Goal: Book appointment/travel/reservation

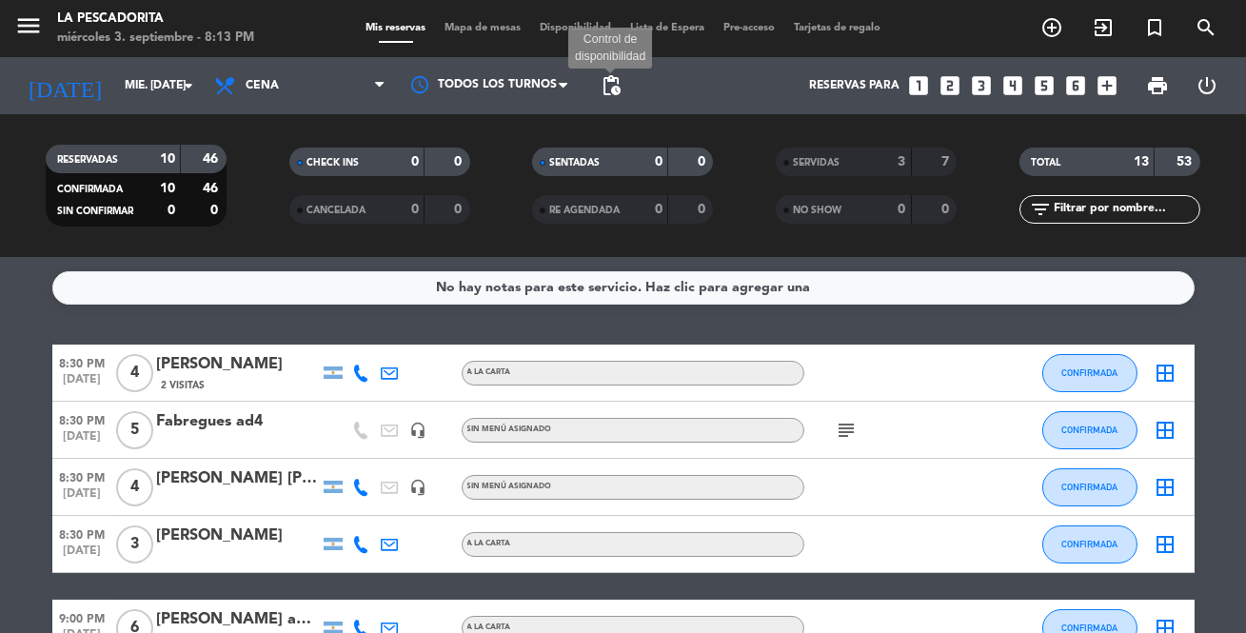
click at [606, 88] on span "pending_actions" at bounding box center [611, 85] width 23 height 23
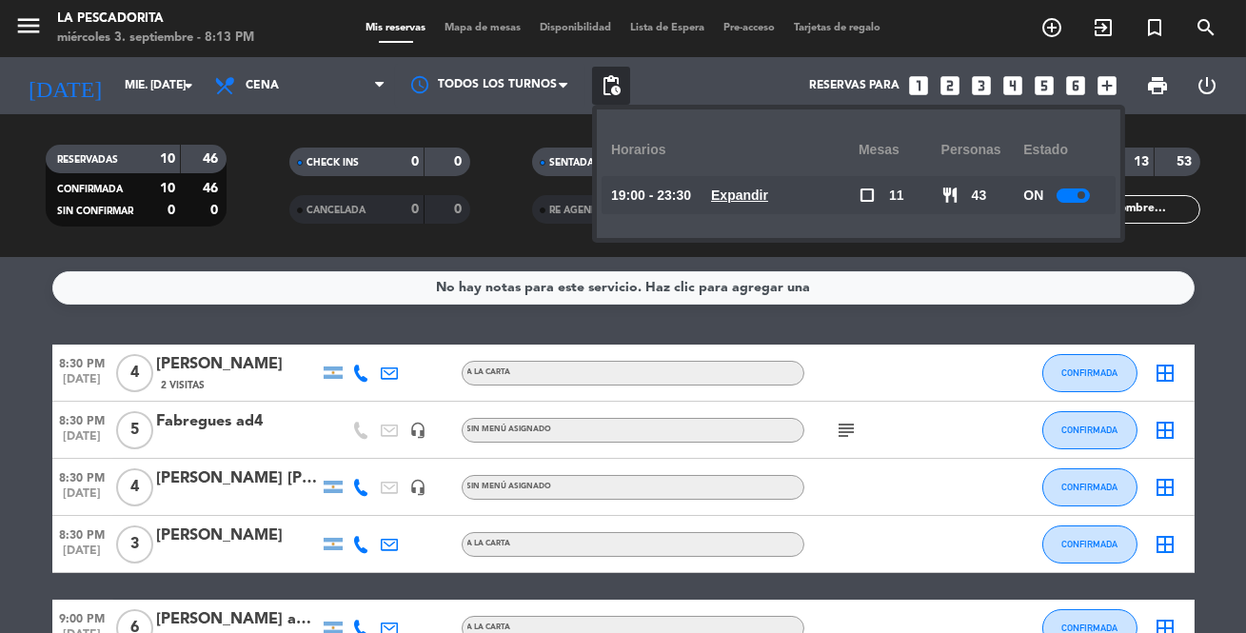
click at [735, 189] on u "Expandir" at bounding box center [739, 194] width 57 height 15
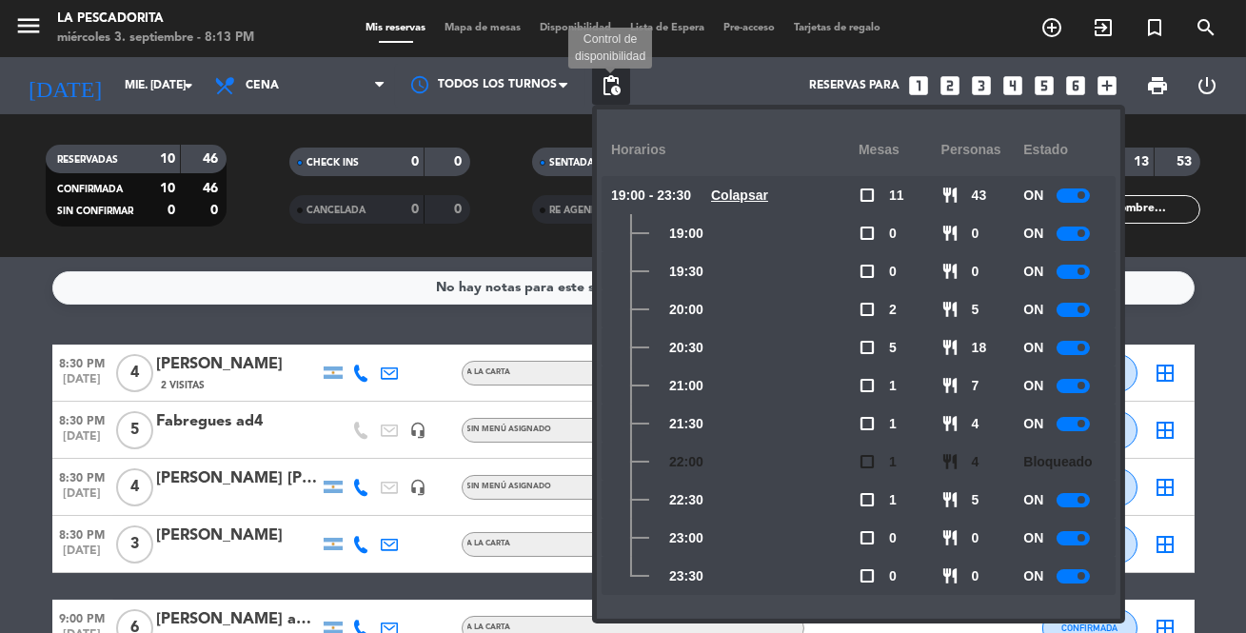
click at [604, 88] on span "pending_actions" at bounding box center [611, 85] width 23 height 23
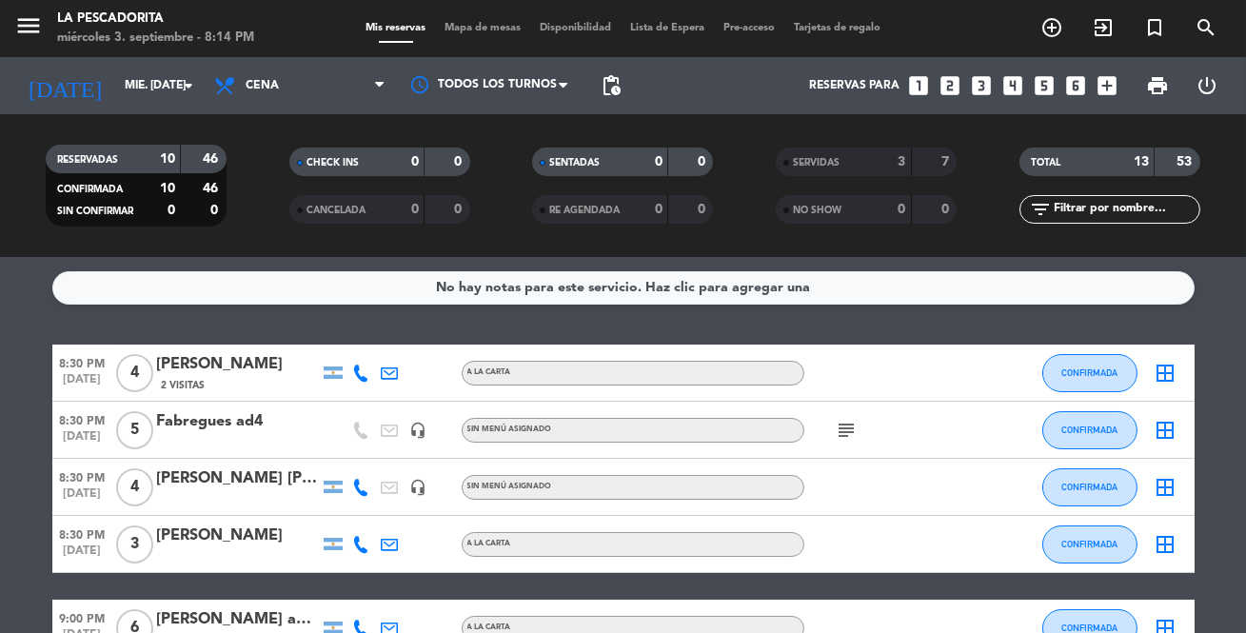
click at [979, 84] on icon "looks_3" at bounding box center [981, 85] width 25 height 25
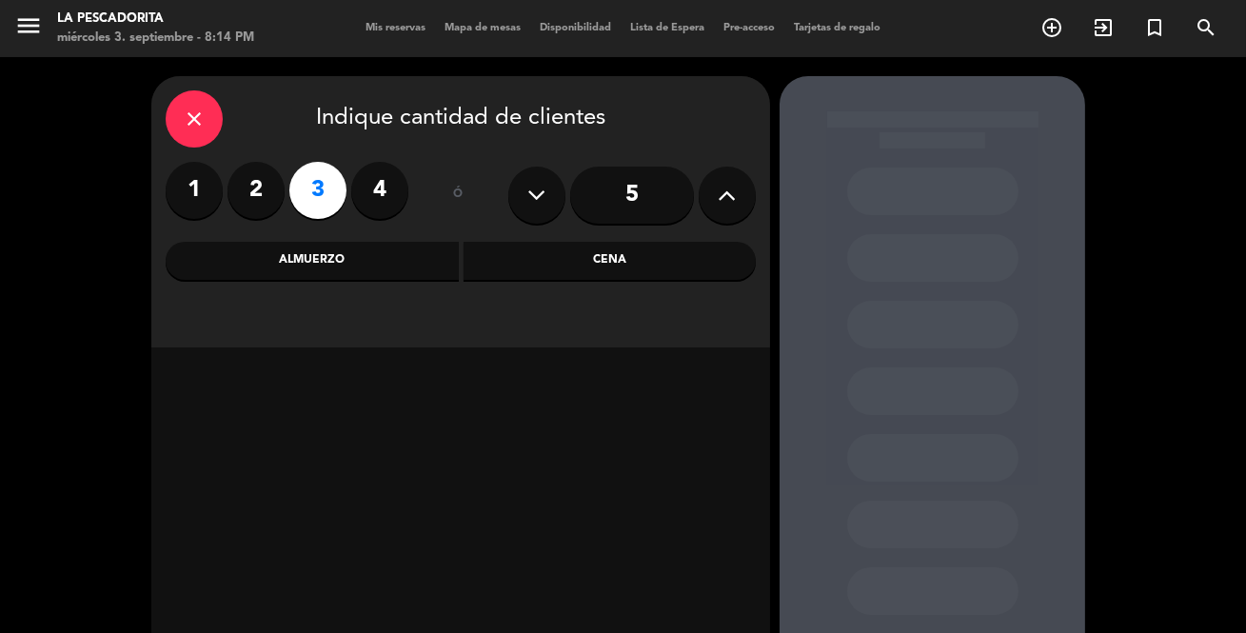
click at [608, 268] on div "Cena" at bounding box center [609, 261] width 293 height 38
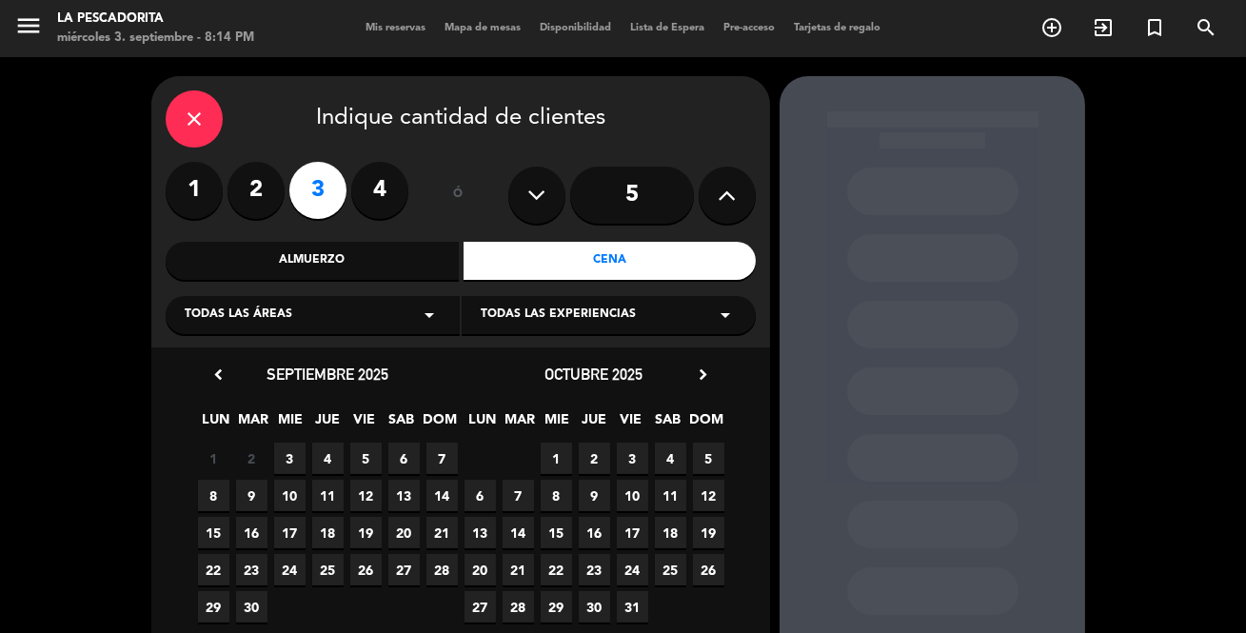
click at [303, 458] on span "3" at bounding box center [289, 458] width 31 height 31
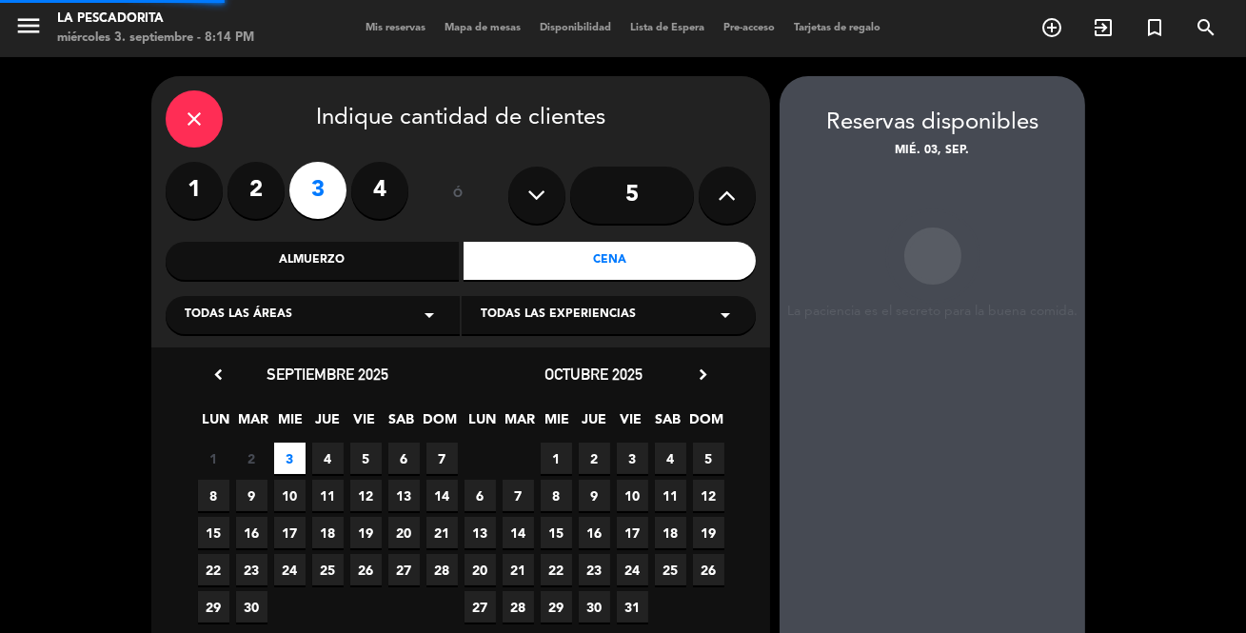
scroll to position [76, 0]
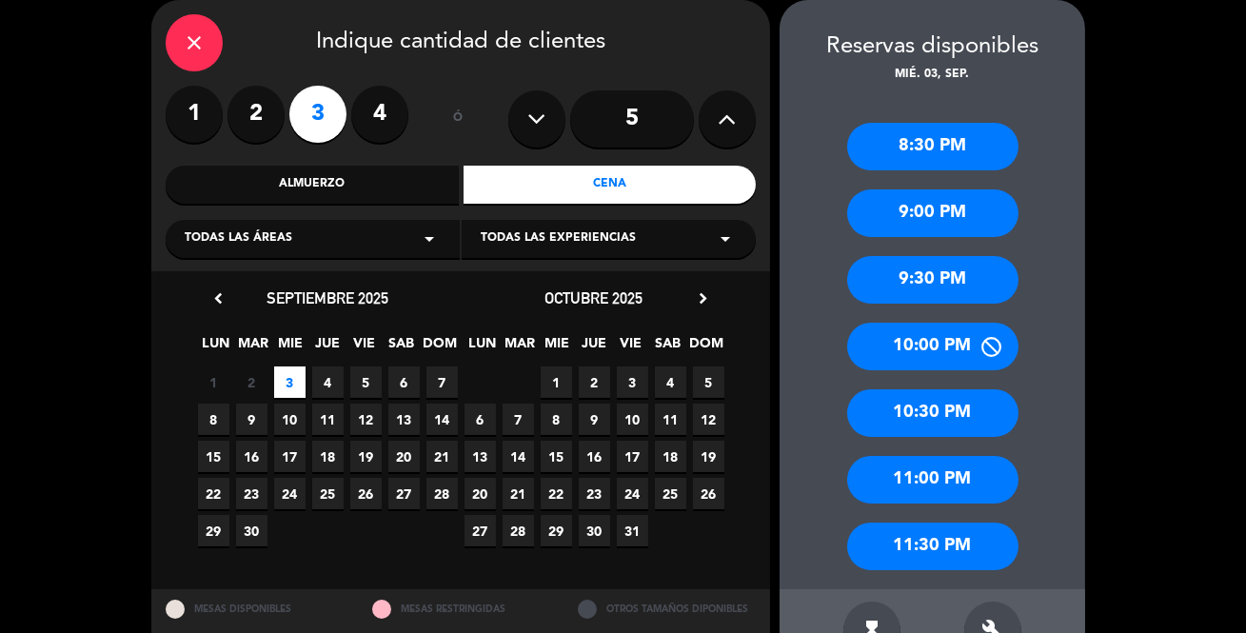
click at [919, 152] on div "8:30 PM" at bounding box center [932, 147] width 171 height 48
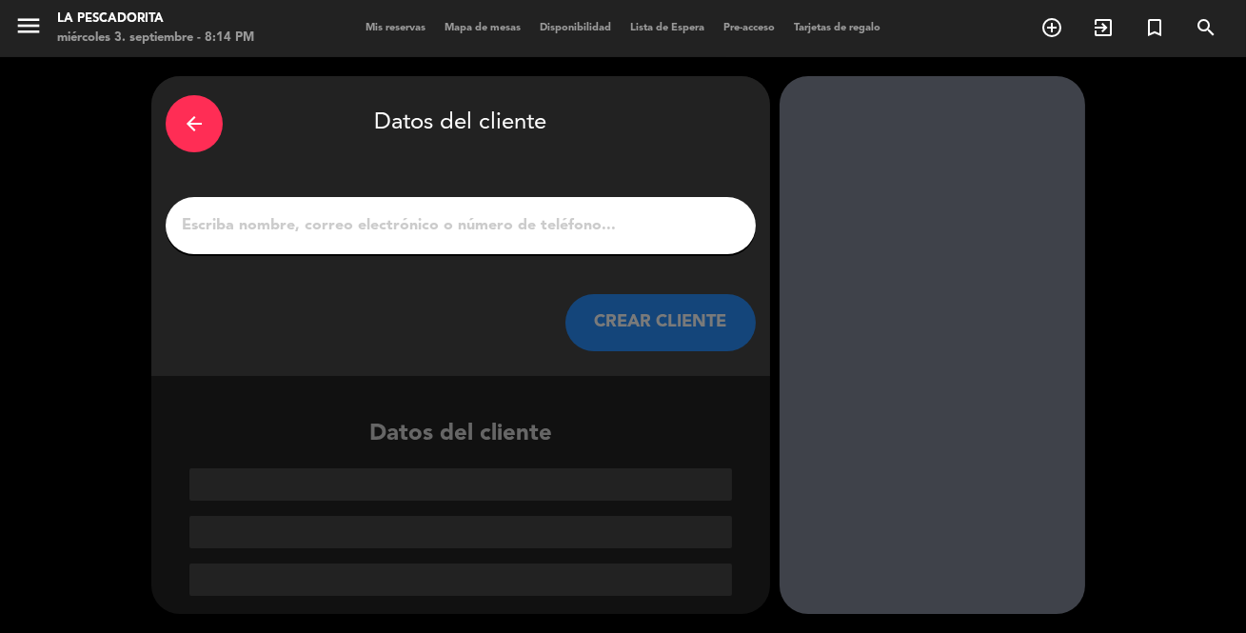
scroll to position [0, 0]
click at [467, 229] on input "1" at bounding box center [460, 225] width 561 height 27
click at [199, 114] on icon "arrow_back" at bounding box center [194, 123] width 23 height 23
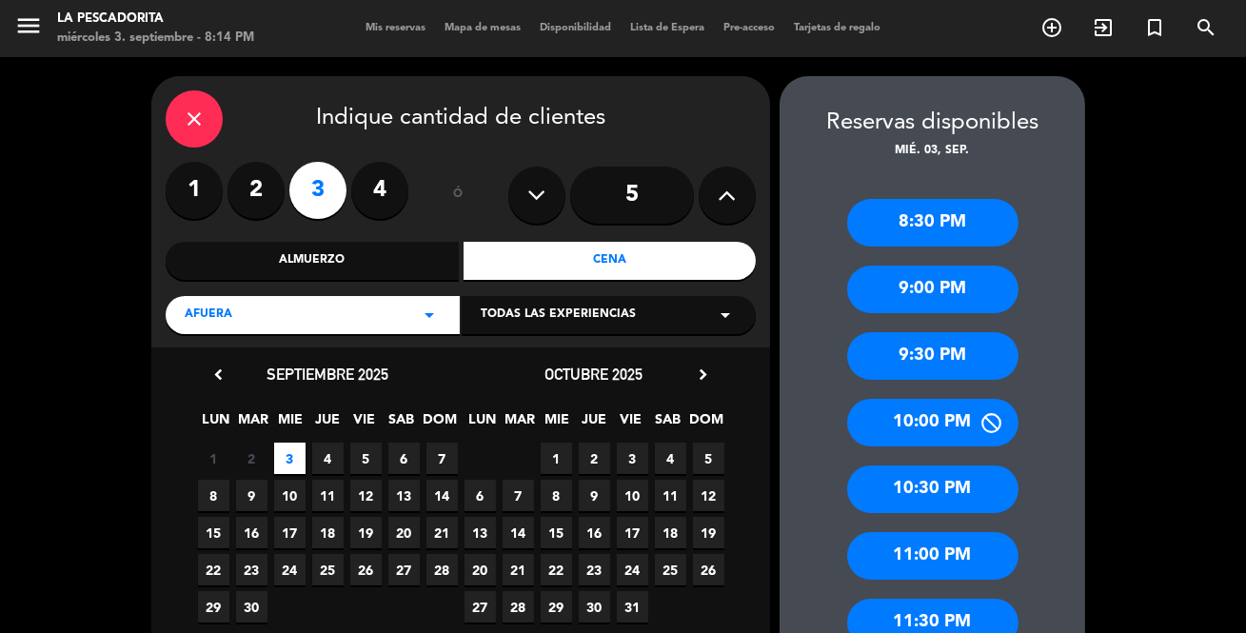
click at [913, 288] on div "9:00 PM" at bounding box center [932, 290] width 171 height 48
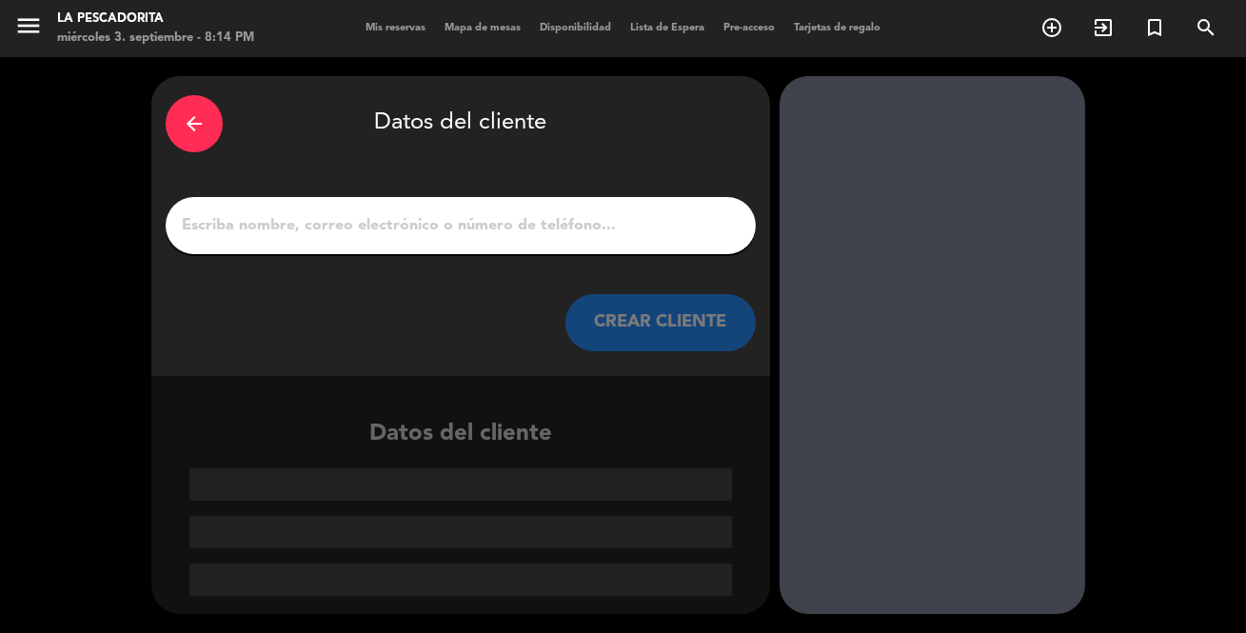
click at [359, 234] on input "1" at bounding box center [460, 225] width 561 height 27
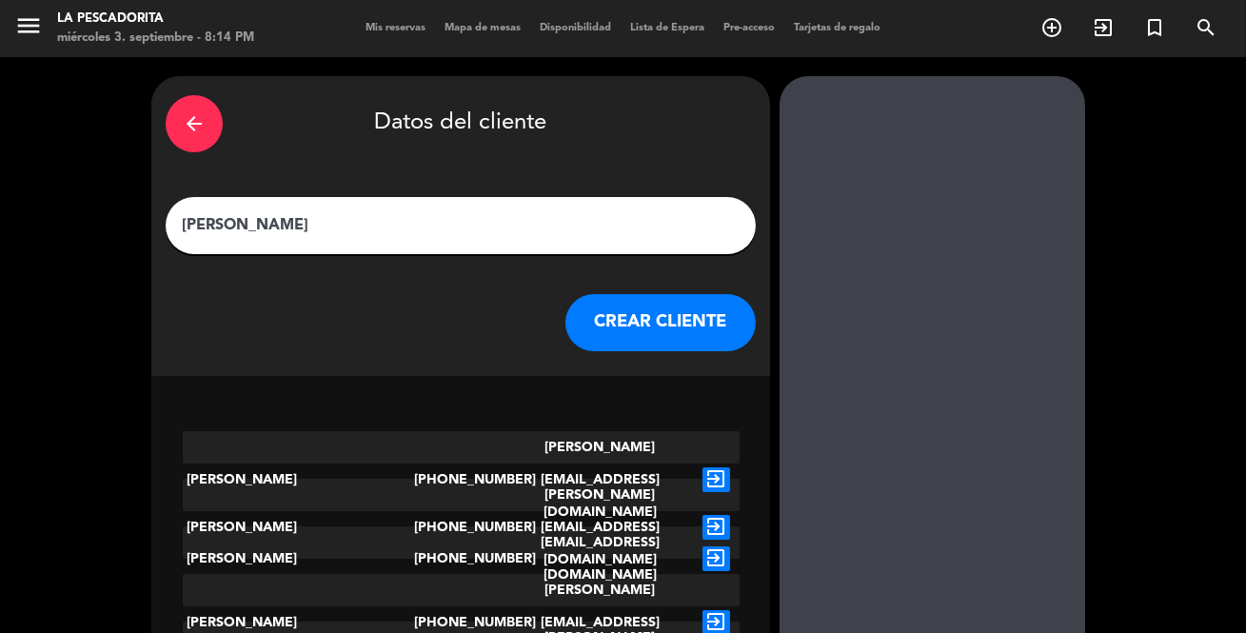
click at [191, 224] on input "[PERSON_NAME]" at bounding box center [460, 225] width 561 height 27
click at [256, 221] on input "[PERSON_NAME]" at bounding box center [460, 225] width 561 height 27
type input "[PERSON_NAME]"
click at [641, 329] on button "CREAR CLIENTE" at bounding box center [660, 322] width 190 height 57
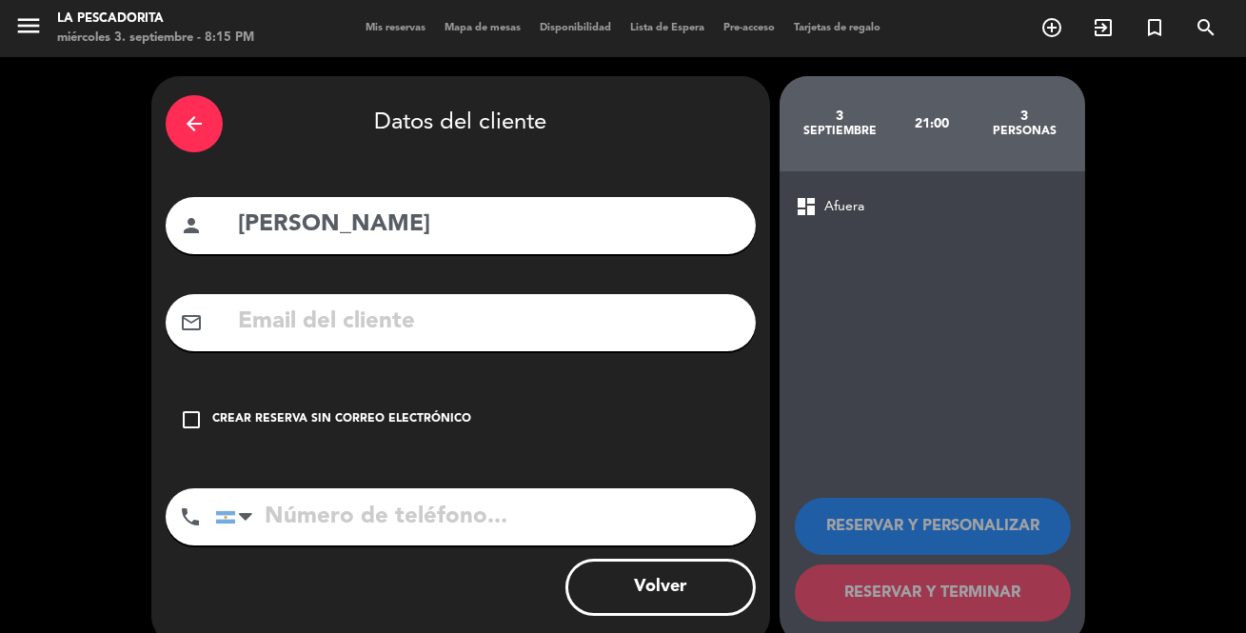
click at [195, 415] on icon "check_box_outline_blank" at bounding box center [191, 419] width 23 height 23
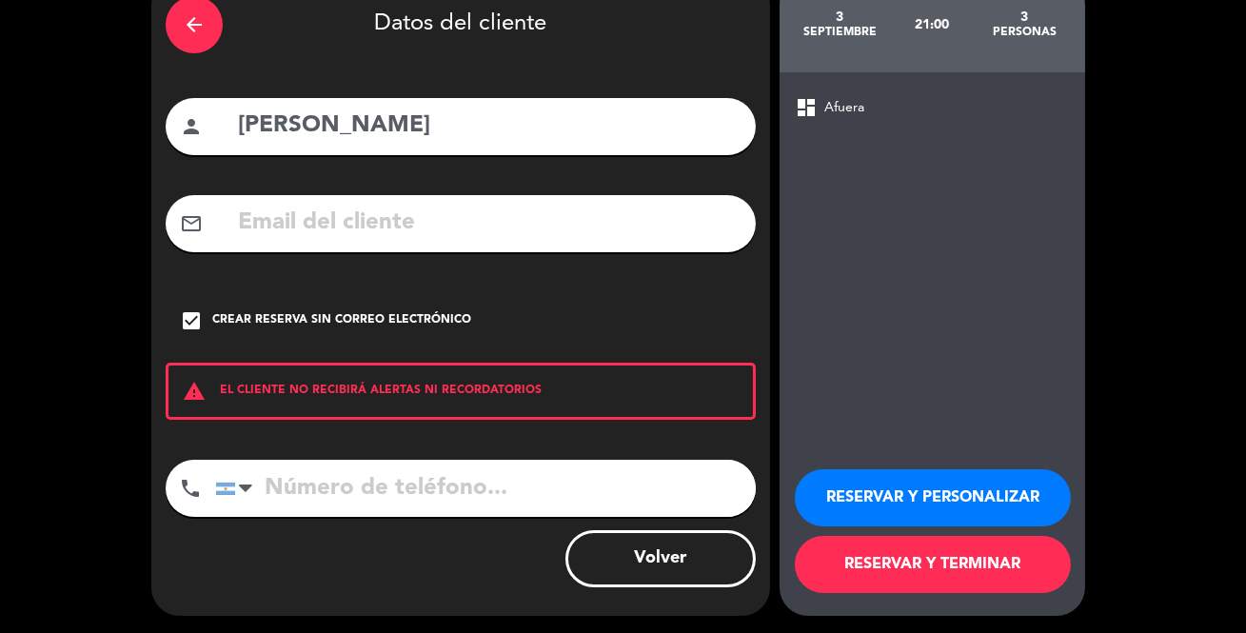
scroll to position [101, 0]
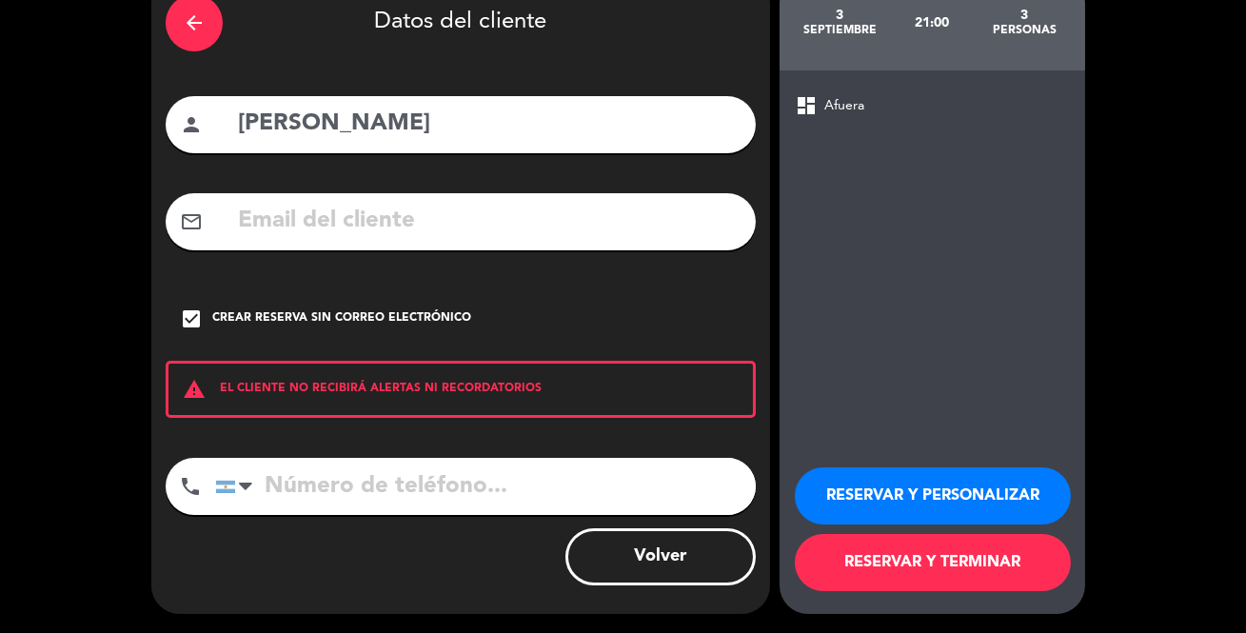
click at [899, 490] on button "RESERVAR Y PERSONALIZAR" at bounding box center [933, 495] width 276 height 57
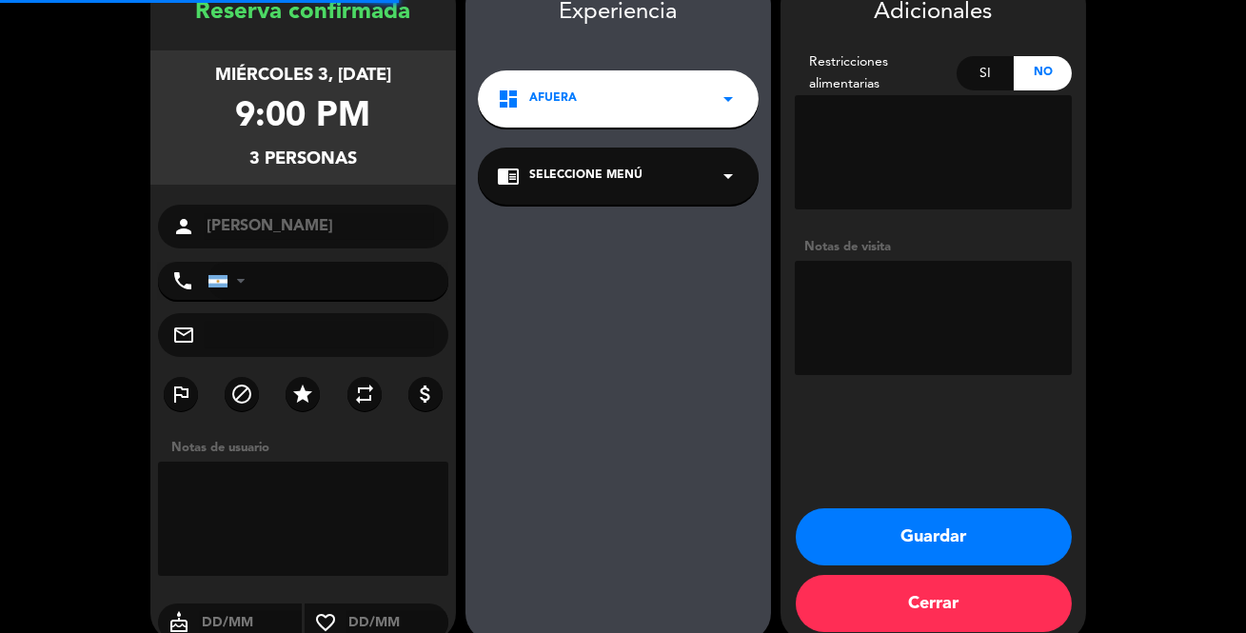
scroll to position [76, 0]
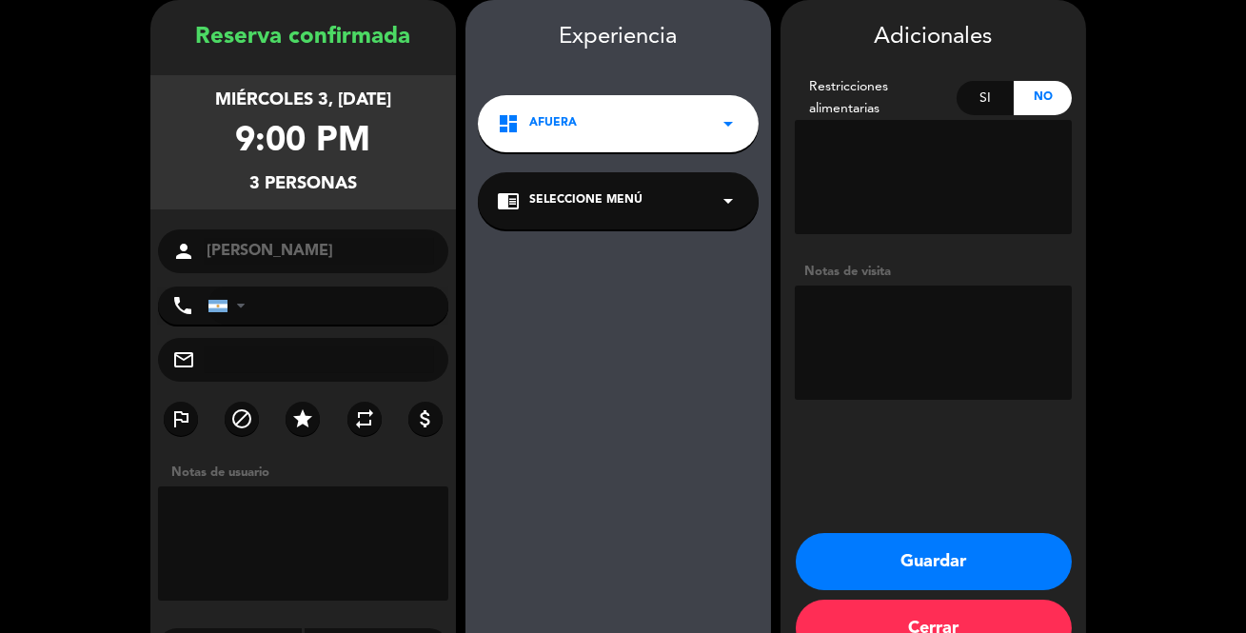
click at [846, 321] on textarea at bounding box center [933, 343] width 277 height 114
type textarea "2 adultos - 1 bb"
click at [944, 562] on button "Guardar" at bounding box center [934, 561] width 276 height 57
